Goal: Task Accomplishment & Management: Manage account settings

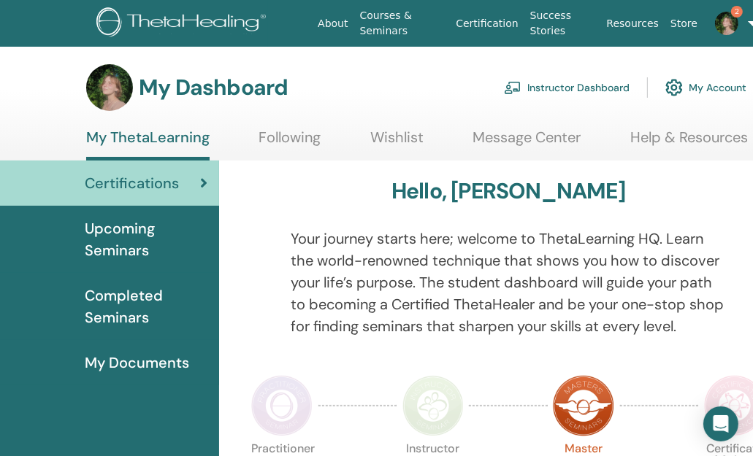
click at [562, 88] on link "Instructor Dashboard" at bounding box center [567, 88] width 126 height 32
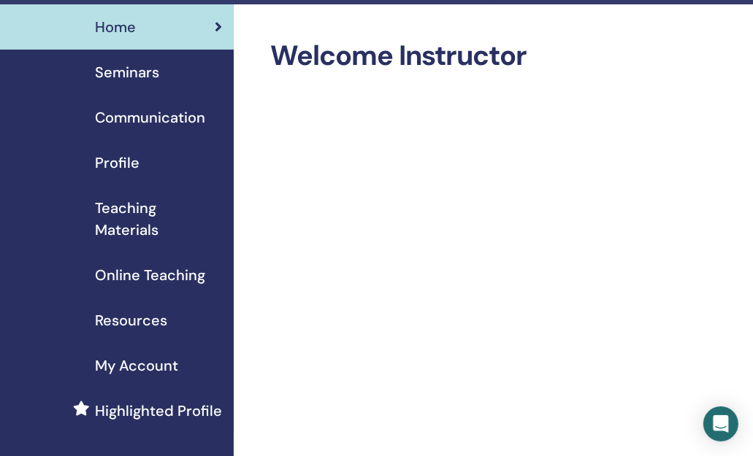
scroll to position [48, 0]
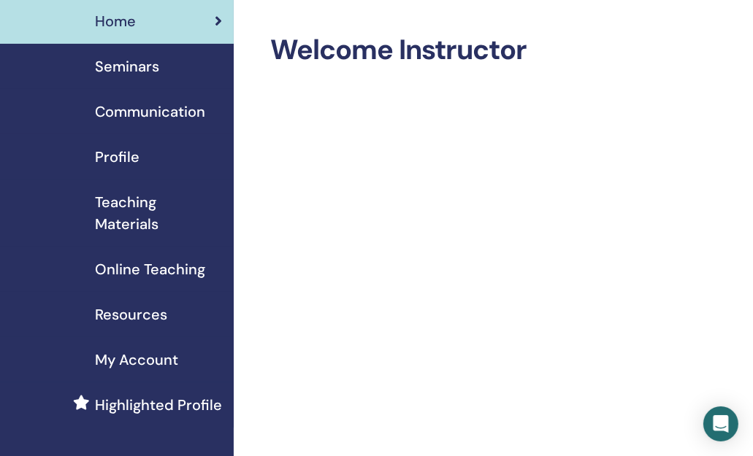
click at [129, 64] on span "Seminars" at bounding box center [127, 66] width 64 height 22
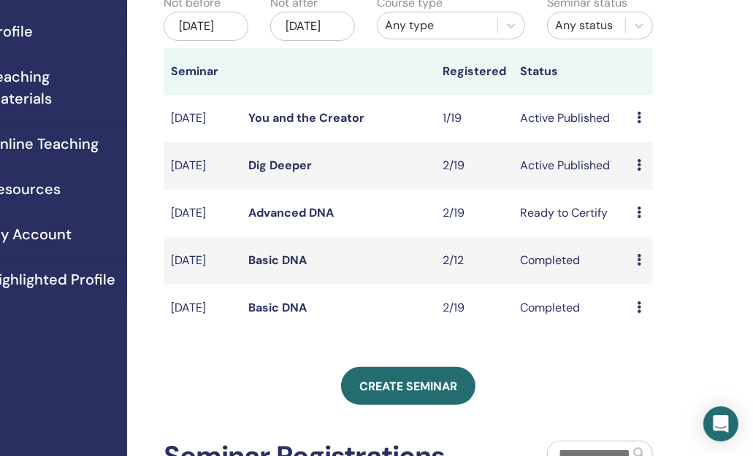
scroll to position [177, 107]
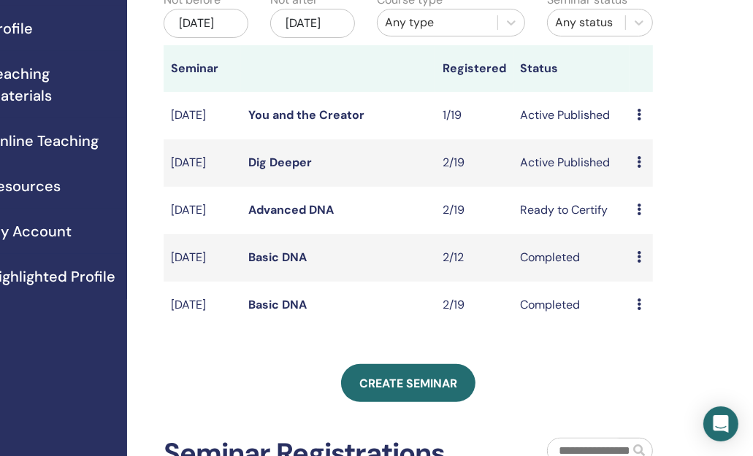
click at [640, 215] on icon at bounding box center [639, 210] width 4 height 12
click at [659, 290] on link "Attendees" at bounding box center [653, 284] width 55 height 15
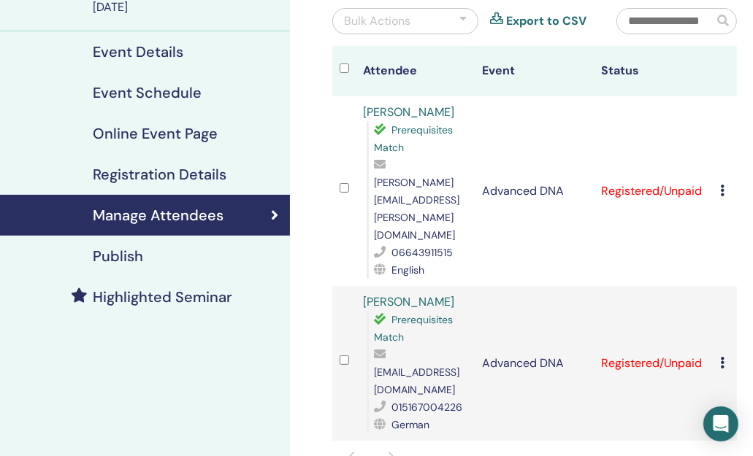
scroll to position [142, 1]
click at [725, 183] on div "Cancel Registration Do not auto-certify Mark as Paid Mark as Unpaid Mark as Abs…" at bounding box center [725, 192] width 9 height 18
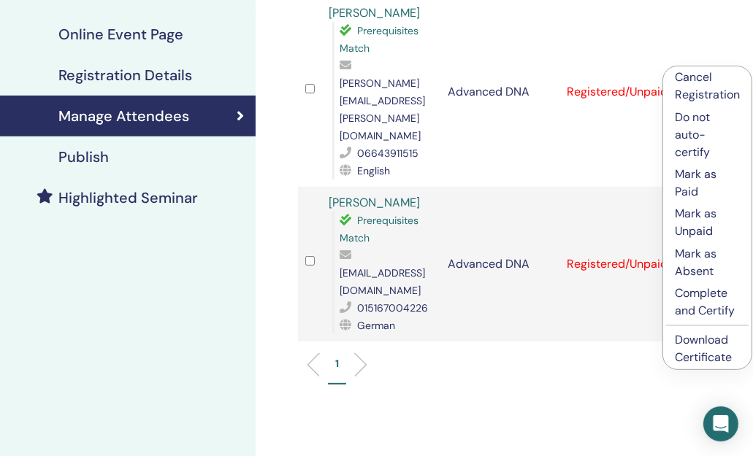
scroll to position [259, 37]
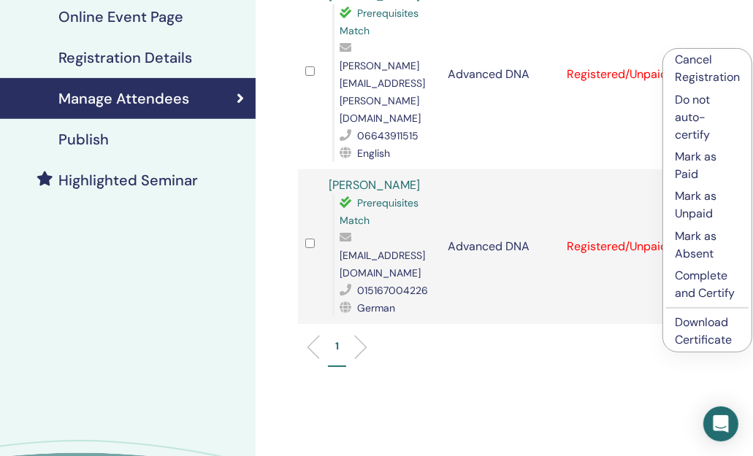
click at [697, 323] on link "Download Certificate" at bounding box center [703, 331] width 57 height 33
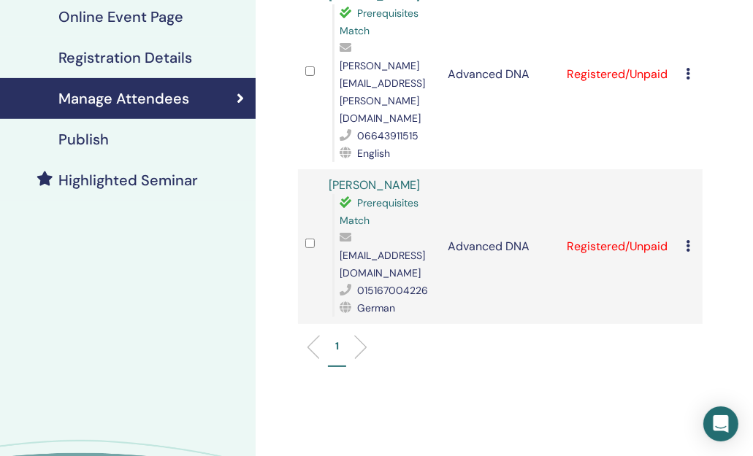
click at [686, 240] on icon at bounding box center [688, 246] width 4 height 12
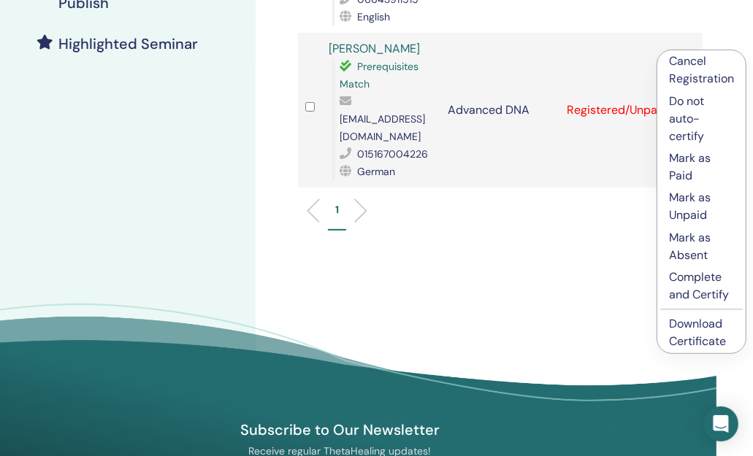
scroll to position [396, 37]
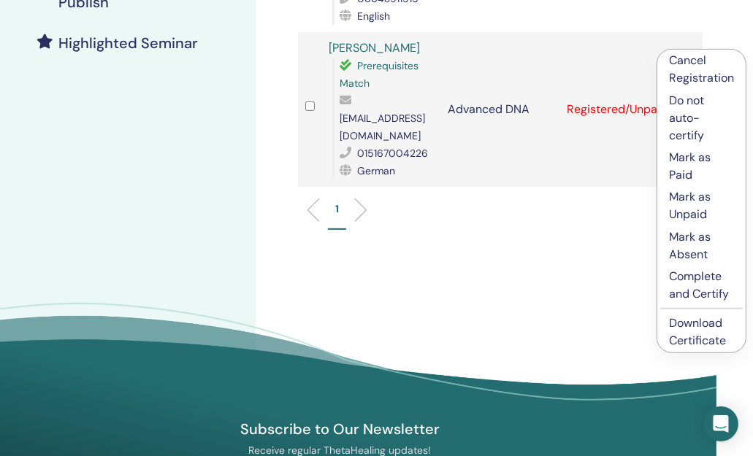
click at [685, 335] on link "Download Certificate" at bounding box center [697, 331] width 57 height 33
